Goal: Transaction & Acquisition: Obtain resource

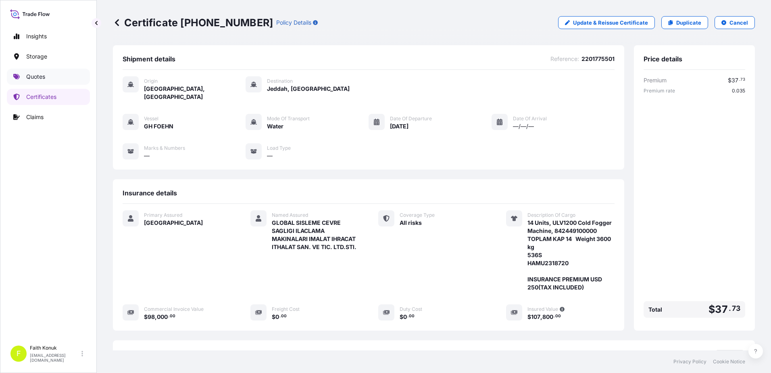
click at [44, 76] on p "Quotes" at bounding box center [35, 77] width 19 height 8
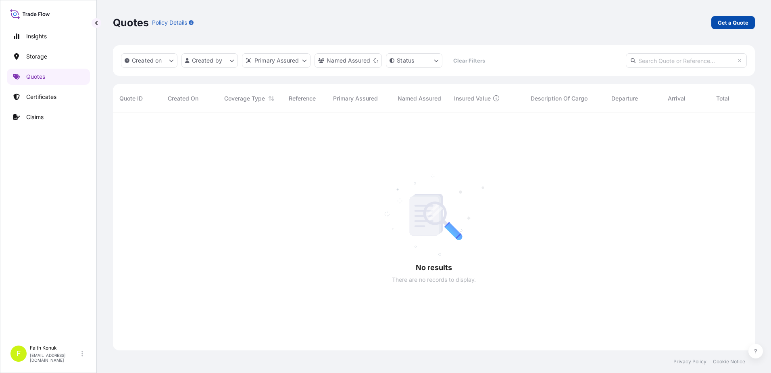
scroll to position [260, 636]
click at [720, 26] on p "Get a Quote" at bounding box center [733, 23] width 31 height 8
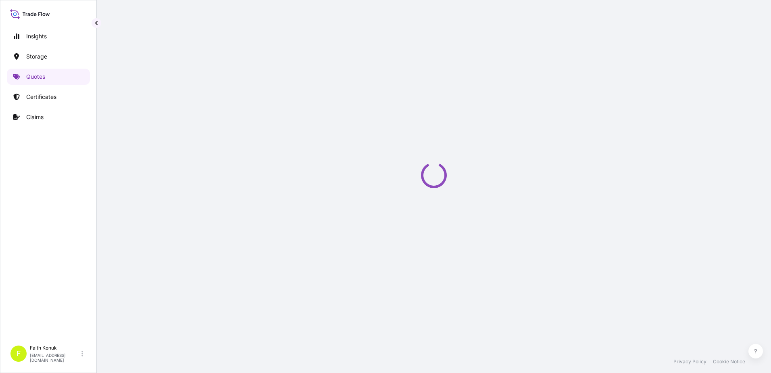
select select "Water"
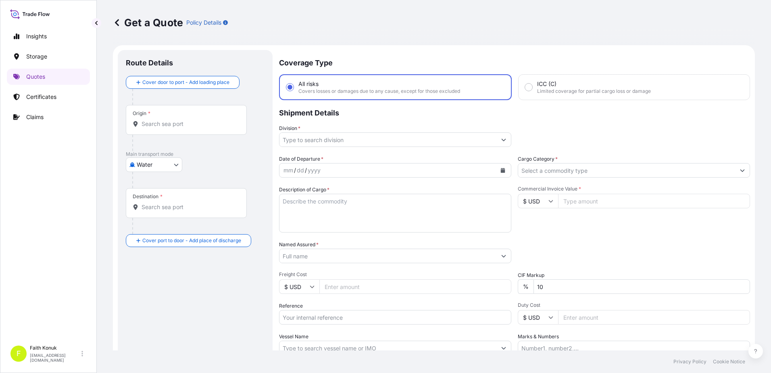
scroll to position [13, 0]
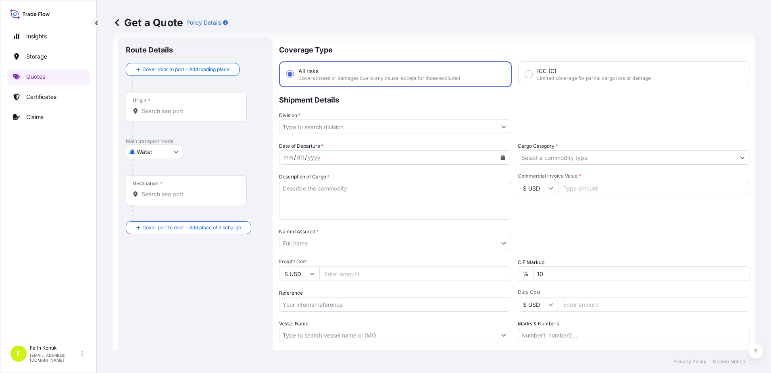
click at [179, 115] on div "Origin *" at bounding box center [186, 107] width 121 height 30
click at [179, 115] on input "Origin *" at bounding box center [189, 111] width 95 height 8
paste input "[GEOGRAPHIC_DATA]"
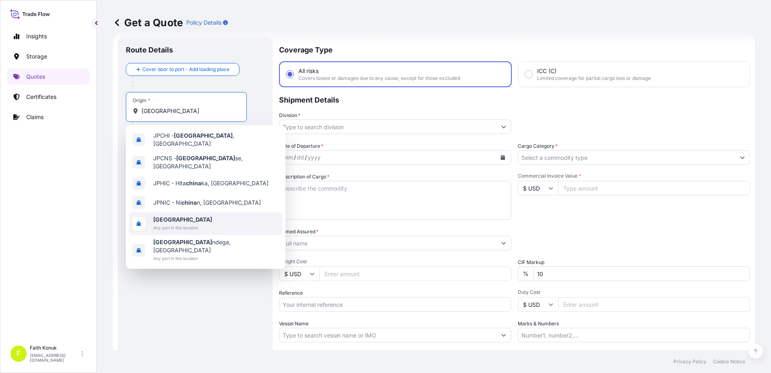
click at [159, 223] on span "Any port in this location" at bounding box center [182, 227] width 59 height 8
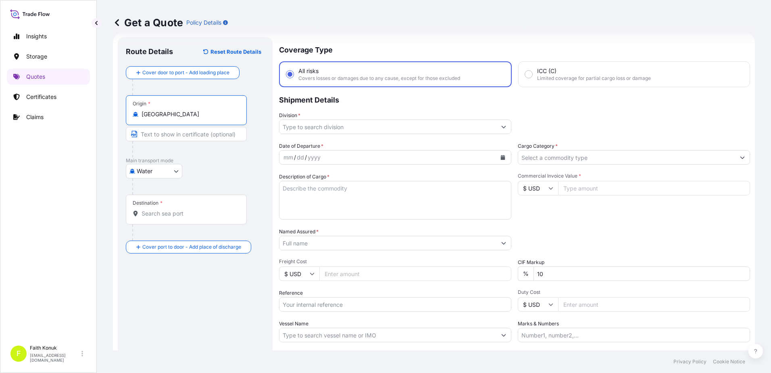
paste input "[GEOGRAPHIC_DATA]"
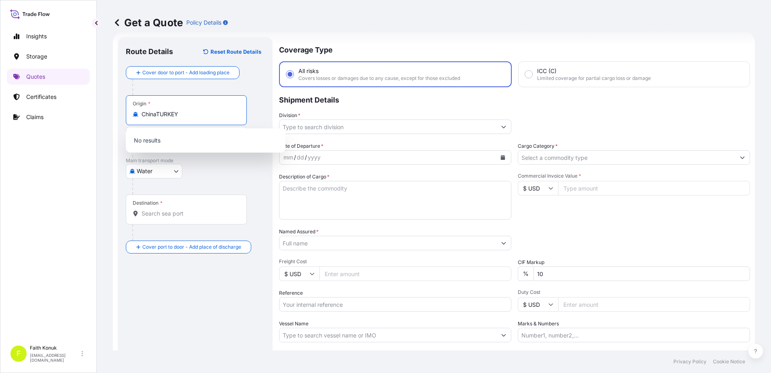
drag, startPoint x: 158, startPoint y: 113, endPoint x: 211, endPoint y: 108, distance: 53.1
click at [210, 112] on input "ChinaTURKEY" at bounding box center [189, 114] width 95 height 8
type input "[GEOGRAPHIC_DATA]"
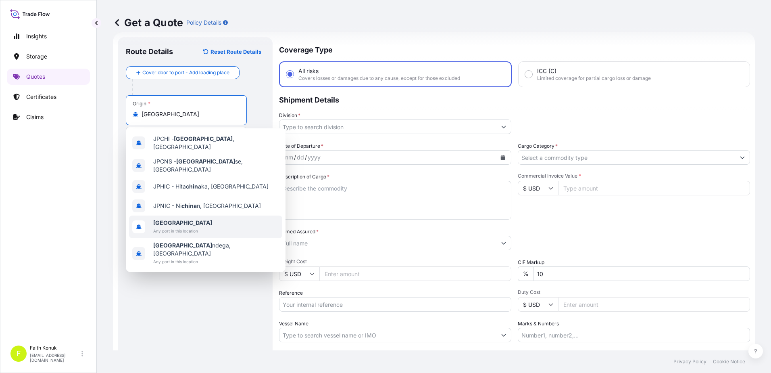
click at [173, 227] on span "Any port in this location" at bounding box center [182, 231] width 59 height 8
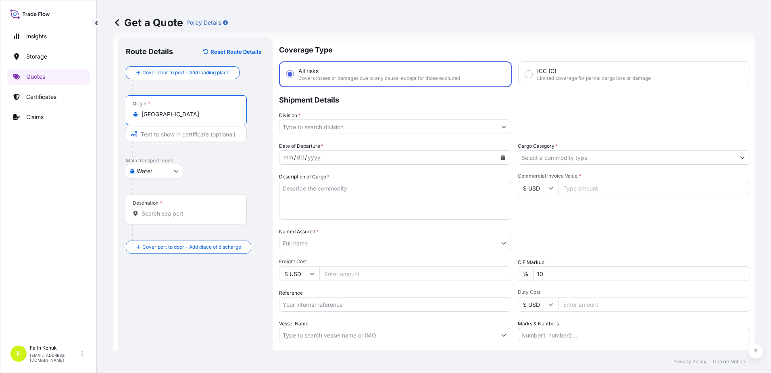
click at [215, 176] on div "Water Air Water Inland" at bounding box center [195, 171] width 139 height 15
click at [155, 222] on div "Destination *" at bounding box center [186, 209] width 121 height 30
click at [155, 217] on input "Destination *" at bounding box center [189, 213] width 95 height 8
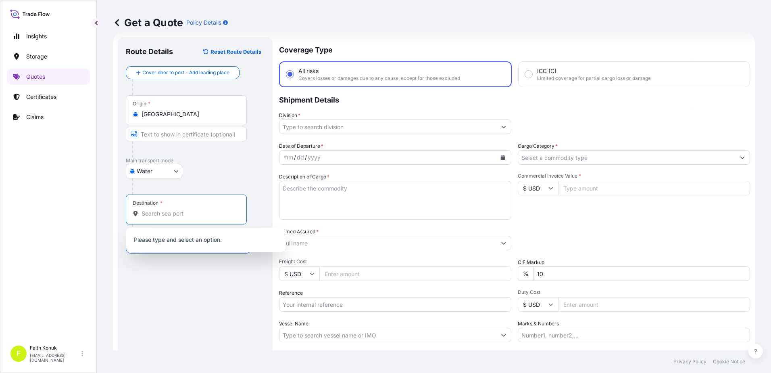
paste input "[GEOGRAPHIC_DATA]"
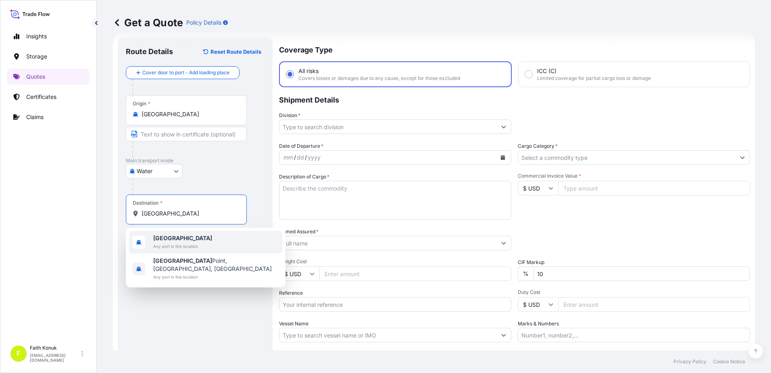
click at [161, 237] on b "[GEOGRAPHIC_DATA]" at bounding box center [182, 237] width 59 height 7
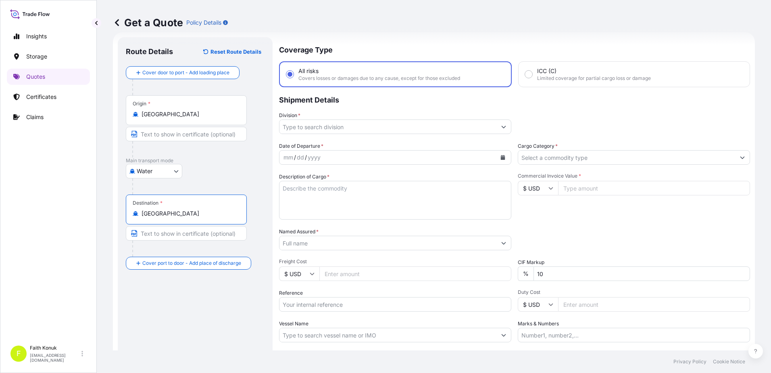
type input "[GEOGRAPHIC_DATA]"
click at [204, 172] on div "Water Air Water Inland" at bounding box center [195, 171] width 139 height 15
click at [192, 121] on div "Origin * [GEOGRAPHIC_DATA]" at bounding box center [186, 110] width 121 height 30
click at [192, 118] on input "[GEOGRAPHIC_DATA]" at bounding box center [189, 114] width 95 height 8
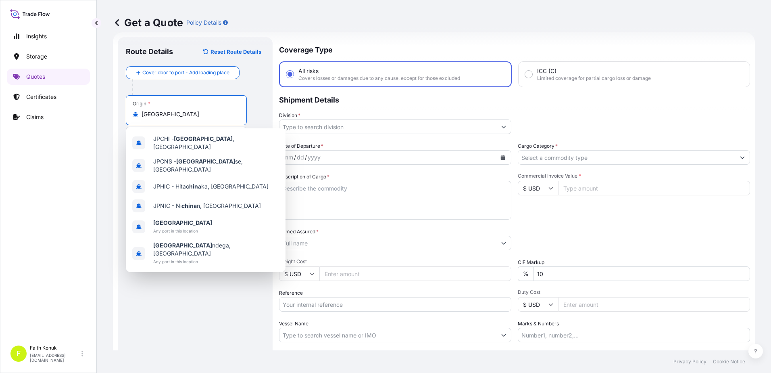
drag, startPoint x: 187, startPoint y: 116, endPoint x: 117, endPoint y: 113, distance: 69.4
click at [117, 113] on form "Route Details Reset Route Details Cover door to port - Add loading place Place …" at bounding box center [434, 219] width 642 height 375
paste input "NANSHA"
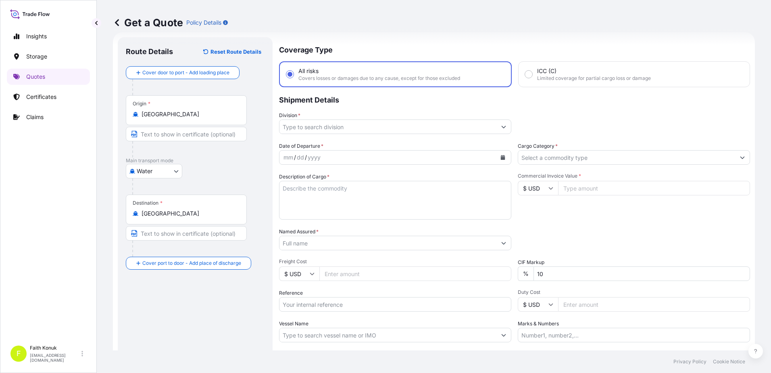
click at [155, 114] on input "[GEOGRAPHIC_DATA]" at bounding box center [189, 114] width 95 height 8
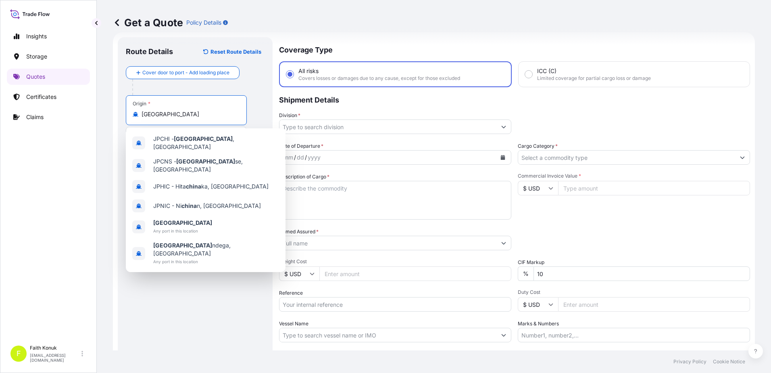
drag, startPoint x: 176, startPoint y: 112, endPoint x: 111, endPoint y: 110, distance: 65.8
click at [111, 110] on div "Get a Quote Policy Details Route Details Reset Route Details Cover door to port…" at bounding box center [434, 175] width 674 height 350
paste input "SHENZHEN"
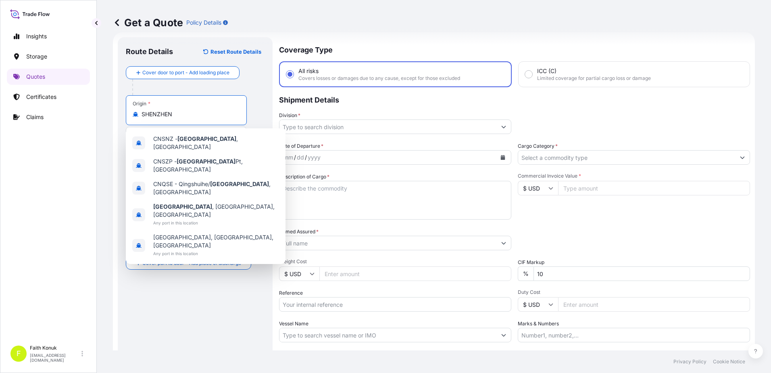
drag, startPoint x: 187, startPoint y: 111, endPoint x: 94, endPoint y: 108, distance: 92.9
click at [94, 108] on div "Insights Storage Quotes Certificates Claims F [PERSON_NAME] [EMAIL_ADDRESS][DOM…" at bounding box center [385, 186] width 771 height 373
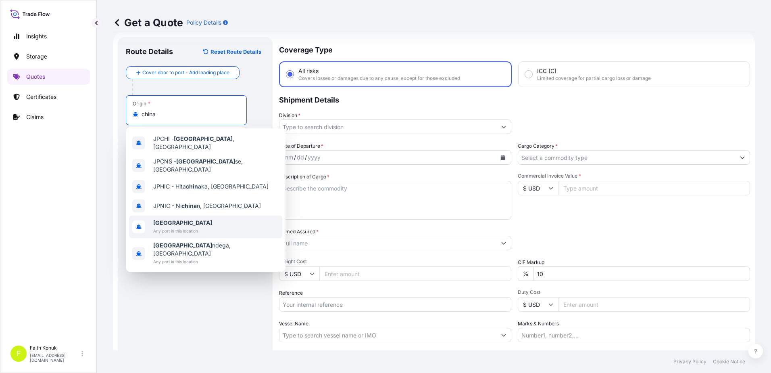
click at [216, 217] on div "[GEOGRAPHIC_DATA] Any port in this location" at bounding box center [205, 226] width 153 height 23
type input "[GEOGRAPHIC_DATA]"
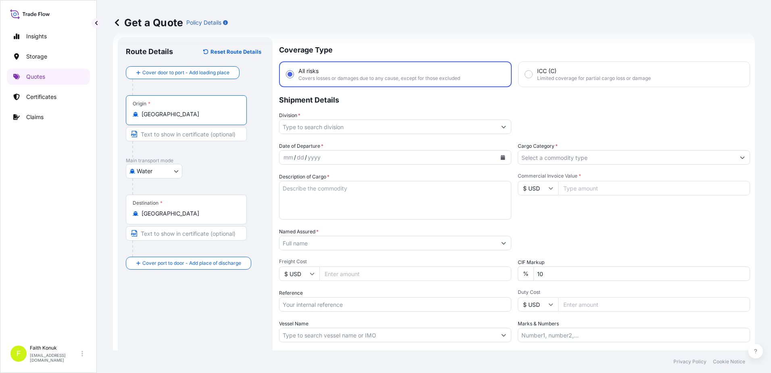
click at [213, 170] on div "Water Air Water Inland" at bounding box center [195, 171] width 139 height 15
click at [322, 124] on input "Division *" at bounding box center [388, 126] width 217 height 15
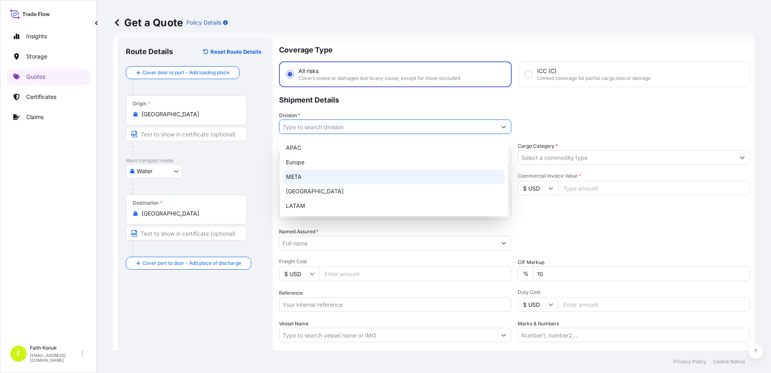
click at [311, 175] on div "META" at bounding box center [394, 176] width 222 height 15
type input "META"
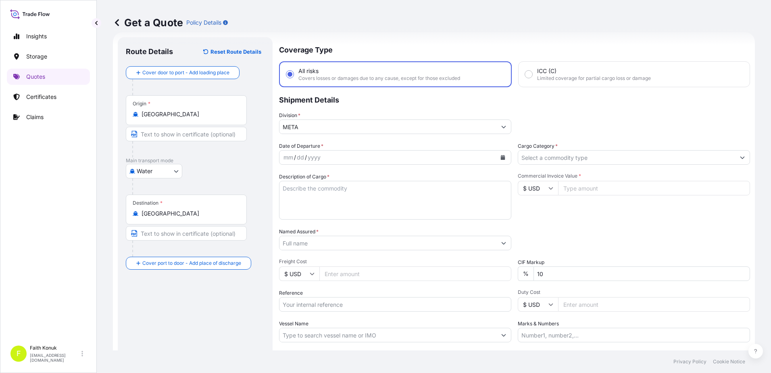
click at [347, 110] on p "Shipment Details" at bounding box center [514, 99] width 471 height 24
click at [501, 157] on icon "Calendar" at bounding box center [503, 157] width 4 height 5
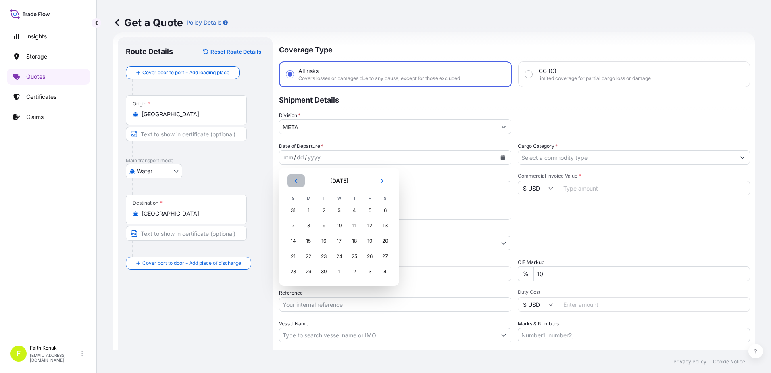
click at [295, 180] on icon "Previous" at bounding box center [296, 180] width 5 height 5
click at [356, 273] on div "31" at bounding box center [354, 271] width 15 height 15
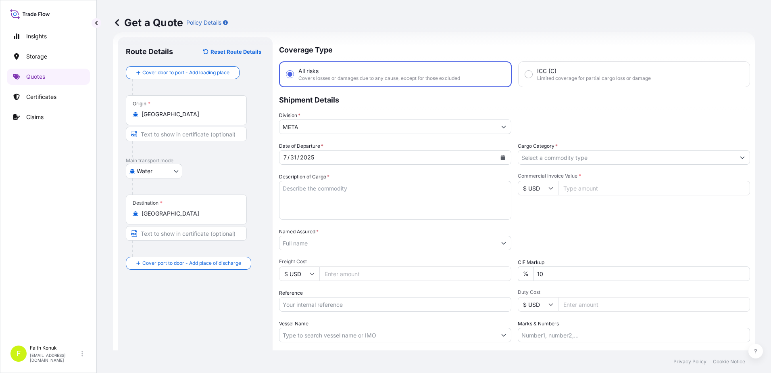
click at [303, 191] on textarea "Description of Cargo *" at bounding box center [395, 200] width 232 height 39
click at [295, 192] on textarea "Description of Cargo *" at bounding box center [395, 200] width 232 height 39
paste textarea "SILICONE FOAM TIF-25, HS CODE:3921199090 20PALLETS/8510KGS/48CBM+ 20 PALLETS/85…"
click at [307, 204] on textarea "SILICONE FOAM TIF-25, HS CODE:3921199090 20PALLETS/8510KGS/48CBM+ 20 PALLETS/85…" at bounding box center [395, 200] width 232 height 39
paste textarea "Konsimento No:UTRUST25072338 , CNTR : FYCU7206079, CULU6029184"
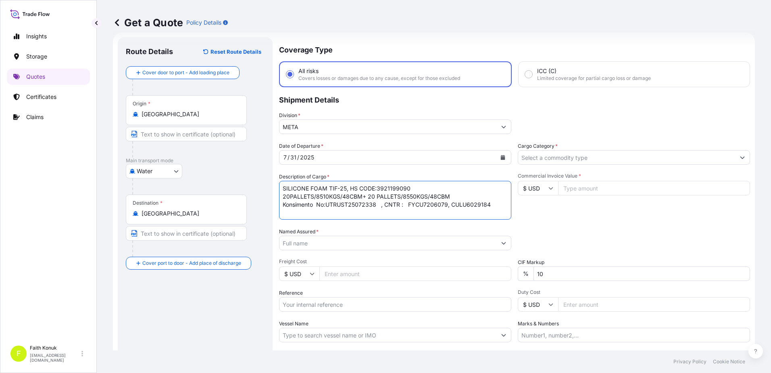
type textarea "SILICONE FOAM TIF-25, HS CODE:3921199090 20PALLETS/8510KGS/48CBM+ 20 PALLETS/85…"
click at [315, 240] on input "Named Assured *" at bounding box center [388, 243] width 217 height 15
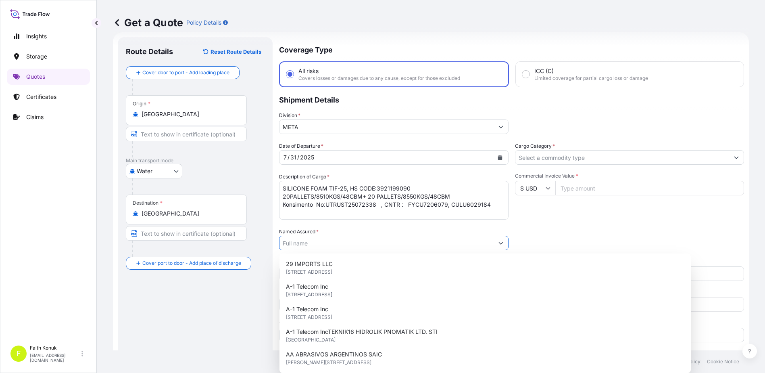
paste input "Siro Silk Road Temiz Enerji Depolama Teknolojileri San. Ve Tic. AS."
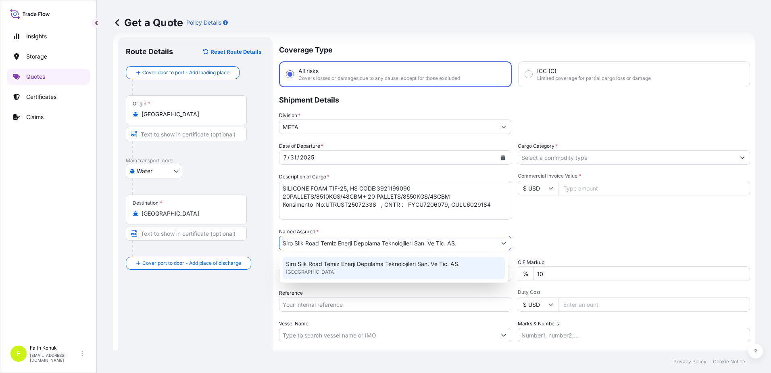
click at [317, 260] on span "Siro Silk Road Temiz Enerji Depolama Teknolojileri San. Ve Tic. AS." at bounding box center [373, 264] width 174 height 8
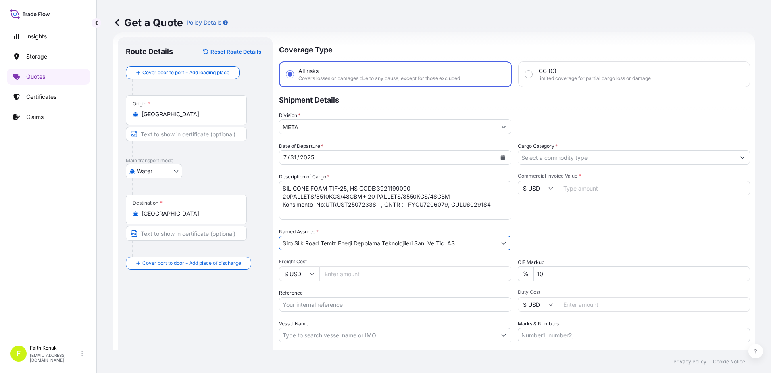
type input "Siro Silk Road Temiz Enerji Depolama Teknolojileri San. Ve Tic. AS."
click at [336, 226] on div "Date of Departure * [DATE] Cargo Category * Description of Cargo * SILICONE FOA…" at bounding box center [514, 242] width 471 height 200
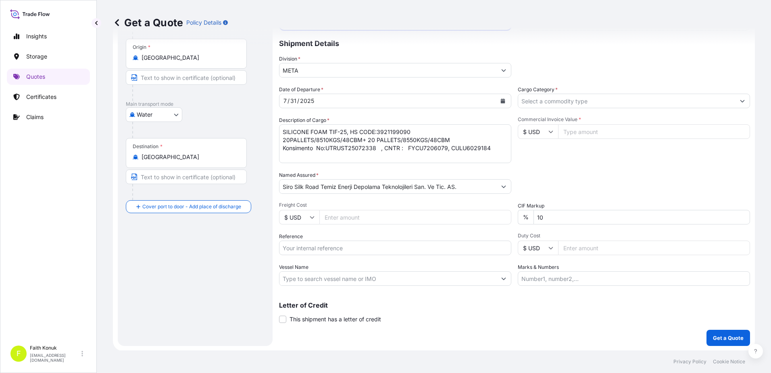
scroll to position [70, 0]
click at [315, 240] on div "Reference" at bounding box center [395, 243] width 232 height 23
click at [303, 246] on input "Reference" at bounding box center [395, 247] width 232 height 15
paste input "2511768802"
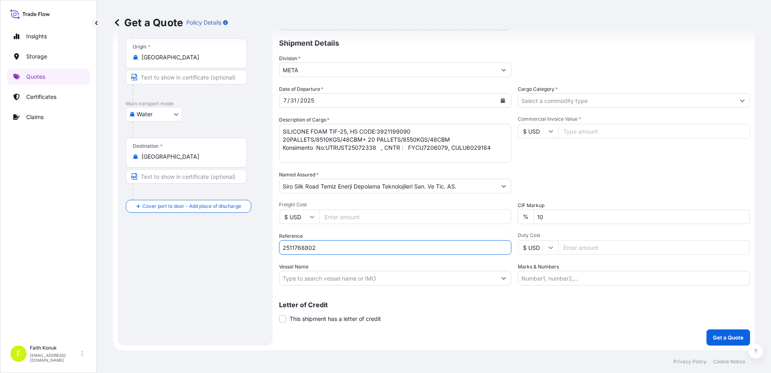
type input "2511768802"
click at [309, 280] on input "Vessel Name" at bounding box center [388, 278] width 217 height 15
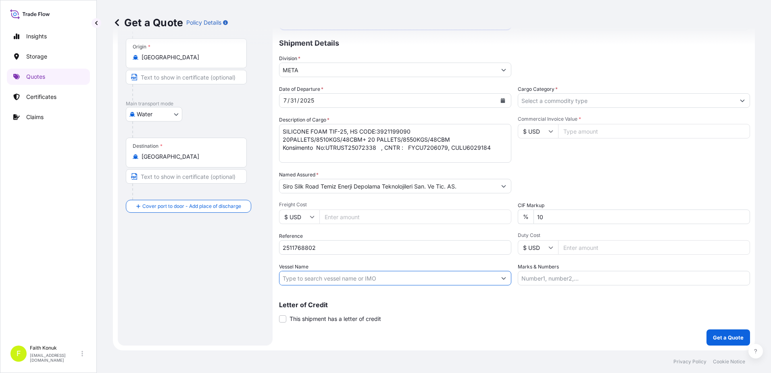
paste input "SIMBA /25028W"
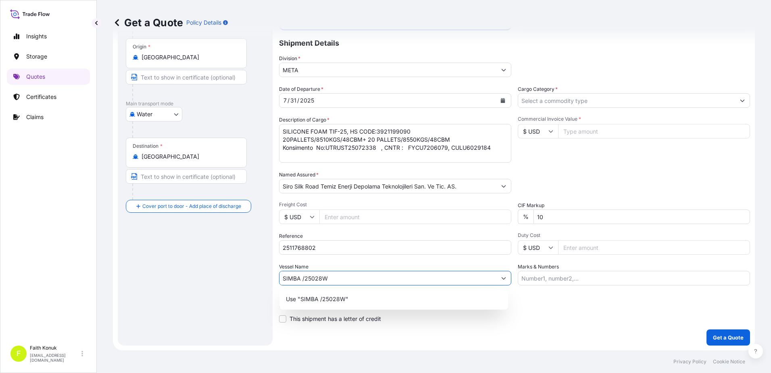
click at [299, 278] on input "SIMBA /25028W" at bounding box center [388, 278] width 217 height 15
drag, startPoint x: 302, startPoint y: 277, endPoint x: 320, endPoint y: 271, distance: 19.3
click at [304, 277] on input "SIMBA /25028W" at bounding box center [388, 278] width 217 height 15
click at [341, 297] on p "Use "SIMBA 25028W"" at bounding box center [316, 299] width 61 height 8
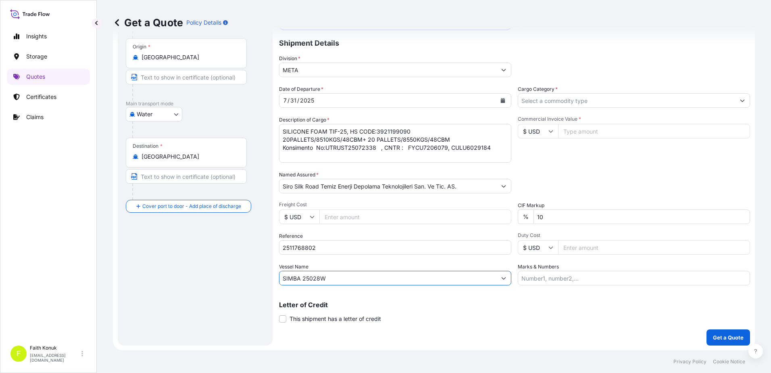
type input "SIMBA 25028W"
click at [345, 264] on div "Vessel Name SIMBA 25028W" at bounding box center [395, 274] width 232 height 23
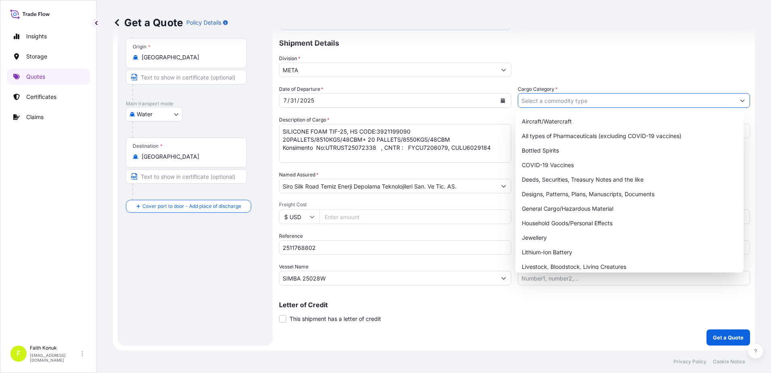
click at [545, 100] on input "Cargo Category *" at bounding box center [626, 100] width 217 height 15
click at [545, 209] on div "General Cargo/Hazardous Material" at bounding box center [630, 208] width 222 height 15
type input "General Cargo/Hazardous Material"
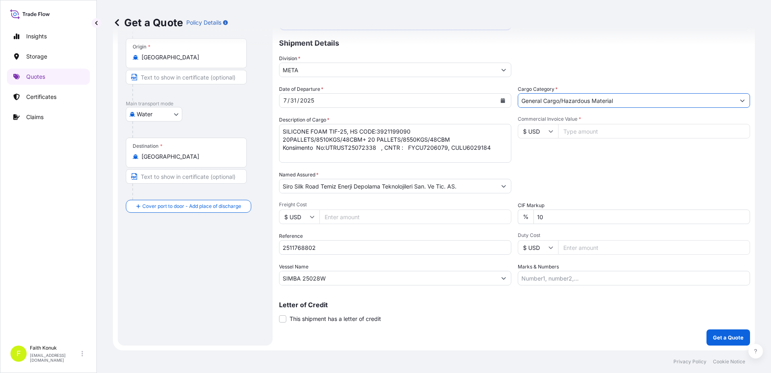
click at [557, 164] on div "Date of Departure * [DATE] Cargo Category * General Cargo/Hazardous Material De…" at bounding box center [514, 185] width 471 height 200
click at [568, 132] on input "Commercial Invoice Value *" at bounding box center [654, 131] width 192 height 15
type input "430920"
click at [577, 173] on div "Packing Category Type to search a container mode Please select a primary mode o…" at bounding box center [634, 182] width 232 height 23
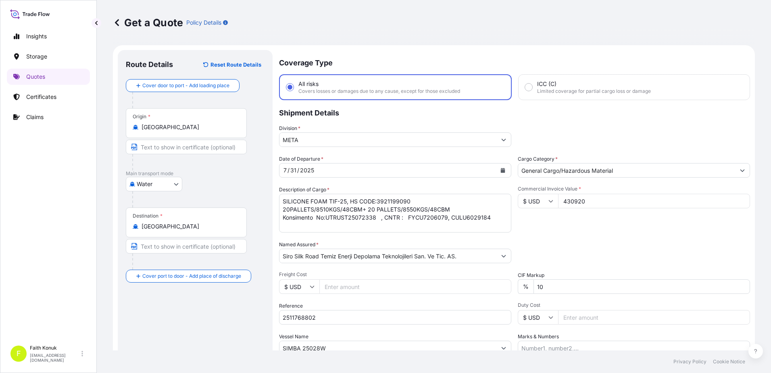
click at [336, 220] on textarea "SILICONE FOAM TIF-25, HS CODE:3921199090 20PALLETS/8510KGS/48CBM+ 20 PALLETS/85…" at bounding box center [395, 213] width 232 height 39
click at [312, 223] on textarea "SILICONE FOAM TIF-25, HS CODE:3921199090 20PALLETS/8510KGS/48CBM+ 20 PALLETS/85…" at bounding box center [395, 213] width 232 height 39
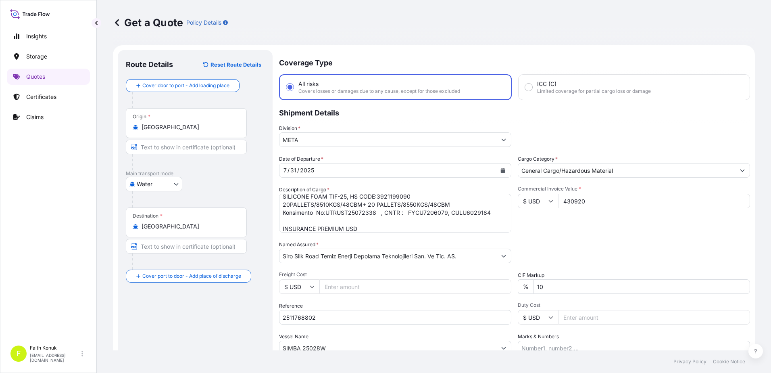
click at [375, 230] on textarea "SILICONE FOAM TIF-25, HS CODE:3921199090 20PALLETS/8510KGS/48CBM+ 20 PALLETS/85…" at bounding box center [395, 213] width 232 height 39
type textarea "SILICONE FOAM TIF-25, HS CODE:3921199090 20PALLETS/8510KGS/48CBM+ 20 PALLETS/85…"
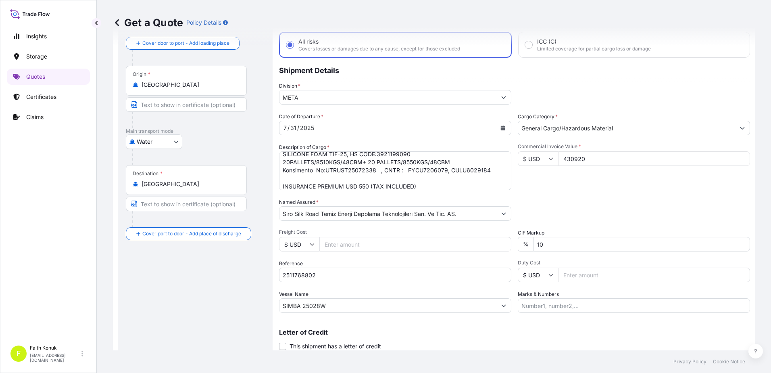
scroll to position [70, 0]
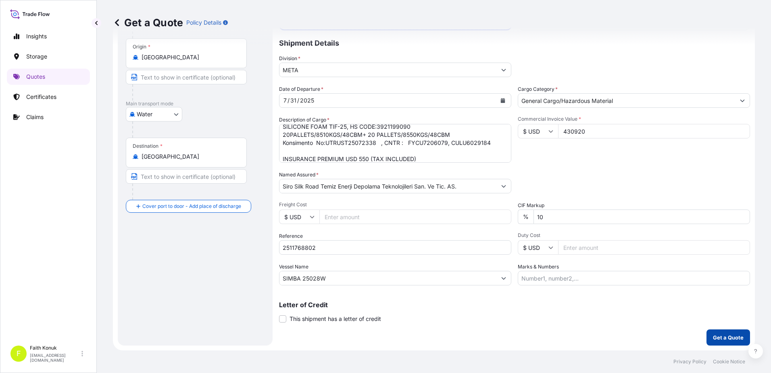
click at [719, 336] on p "Get a Quote" at bounding box center [728, 337] width 31 height 8
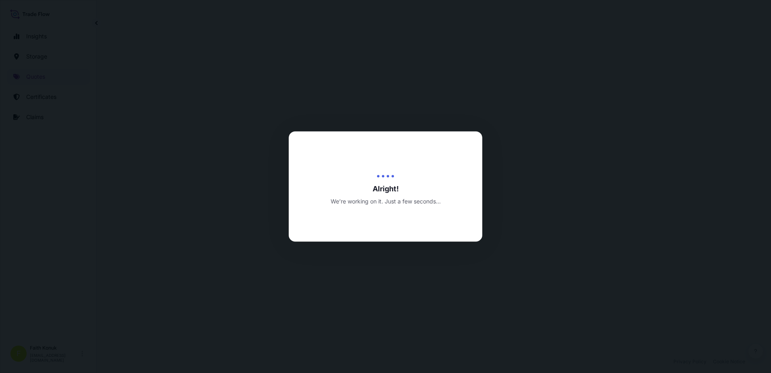
select select "Water"
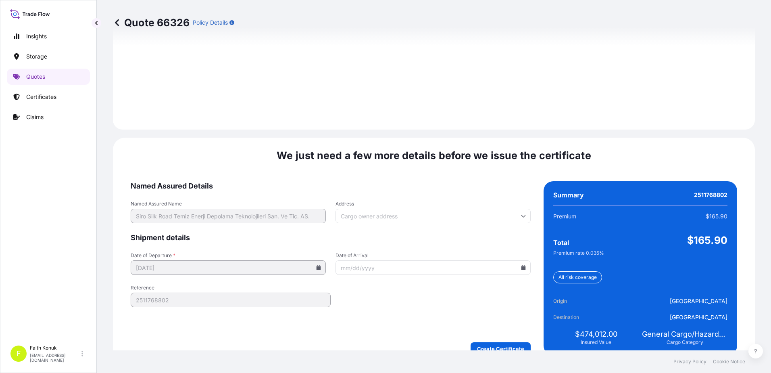
scroll to position [1148, 0]
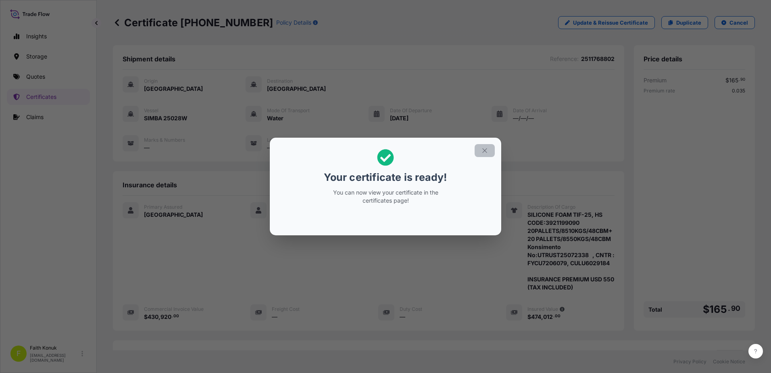
click at [484, 149] on icon "button" at bounding box center [484, 150] width 7 height 7
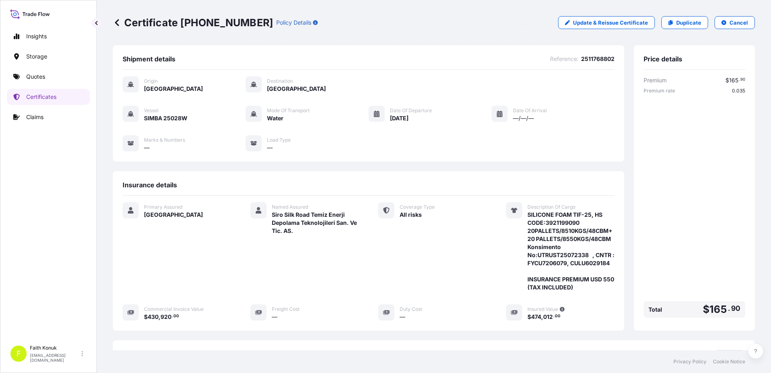
scroll to position [124, 0]
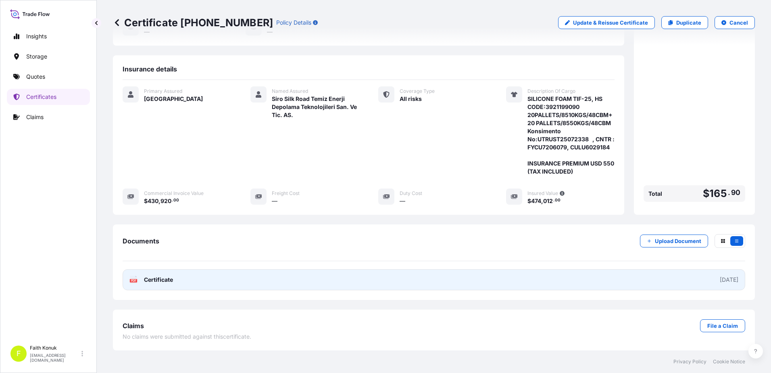
click at [132, 280] on text "PDF" at bounding box center [133, 280] width 5 height 3
